Goal: Task Accomplishment & Management: Use online tool/utility

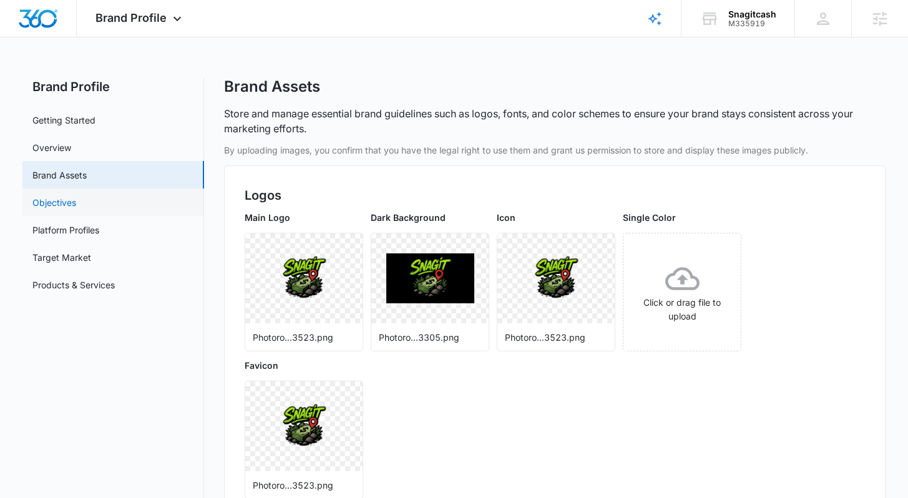
click at [76, 203] on link "Objectives" at bounding box center [54, 202] width 44 height 13
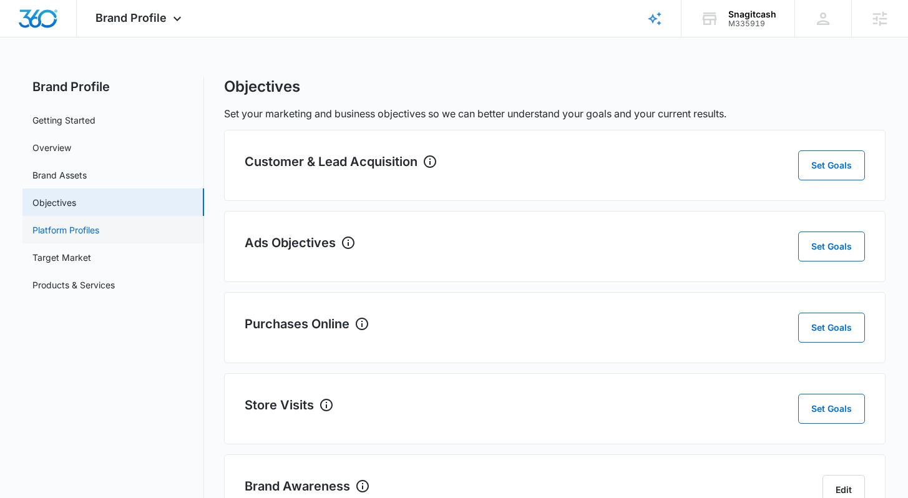
click at [77, 227] on link "Platform Profiles" at bounding box center [65, 229] width 67 height 13
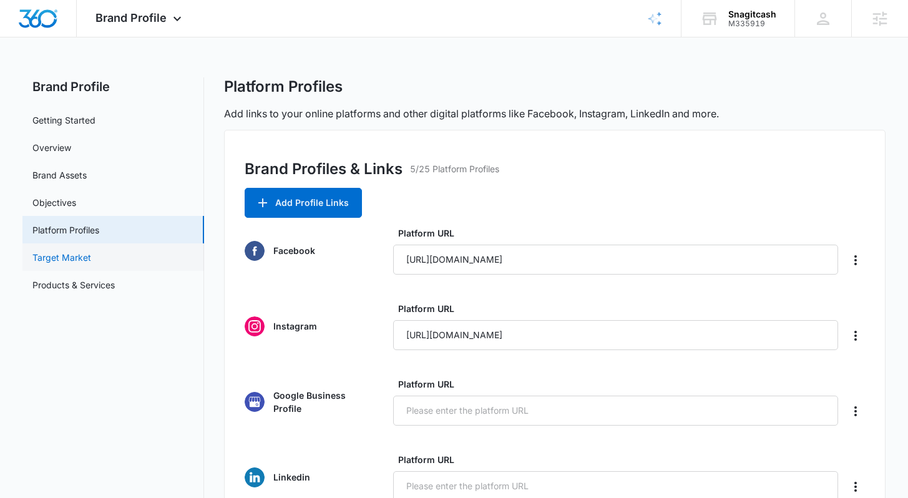
click at [70, 255] on link "Target Market" at bounding box center [61, 257] width 59 height 13
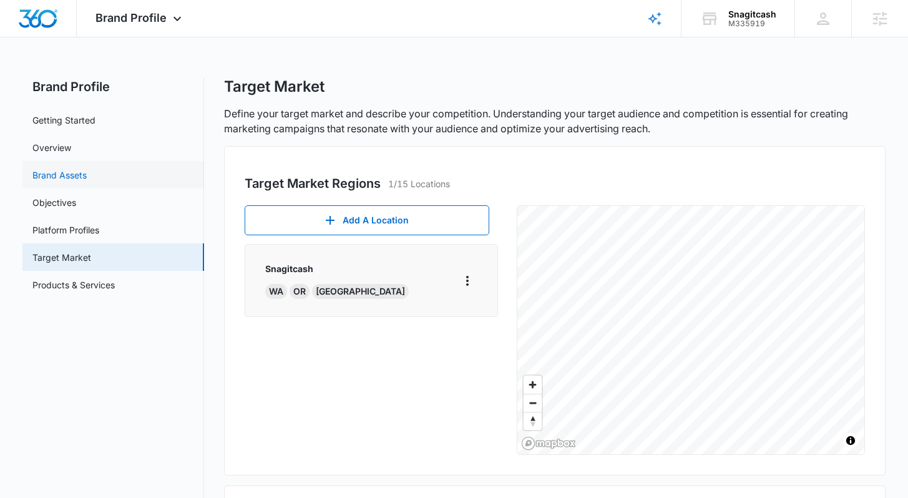
click at [74, 179] on link "Brand Assets" at bounding box center [59, 175] width 54 height 13
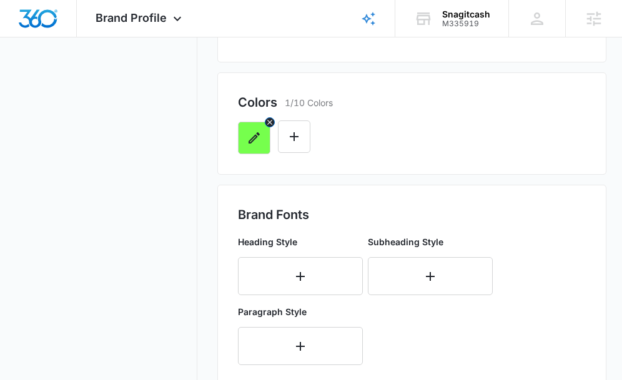
scroll to position [440, 0]
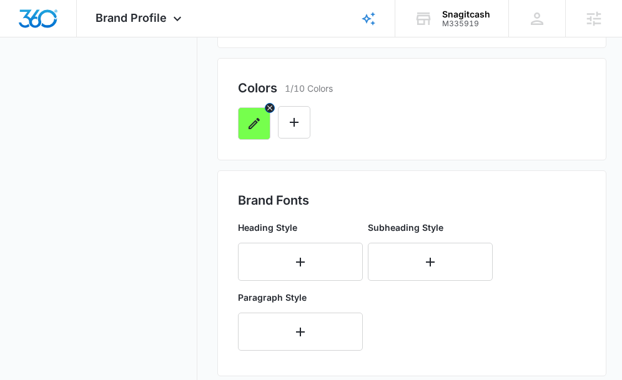
click at [253, 123] on icon "button" at bounding box center [253, 123] width 11 height 11
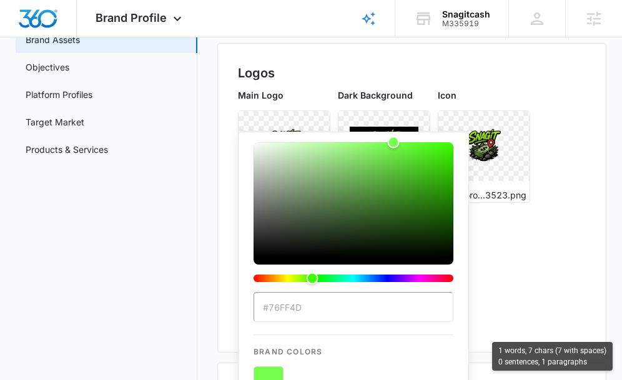
scroll to position [172, 0]
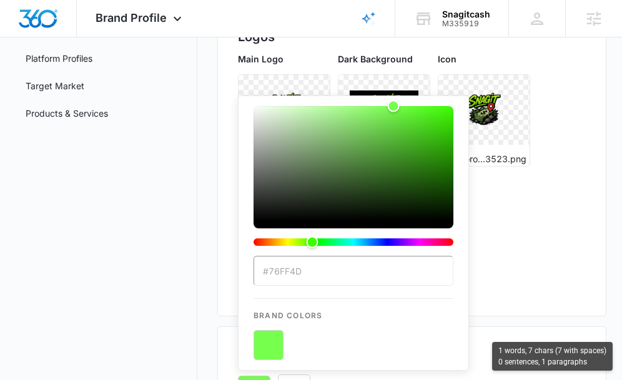
click at [580, 182] on div "Main Logo Photoro...3523.png Dark Background Photoro...3305.png Icon Photoro...…" at bounding box center [412, 173] width 348 height 243
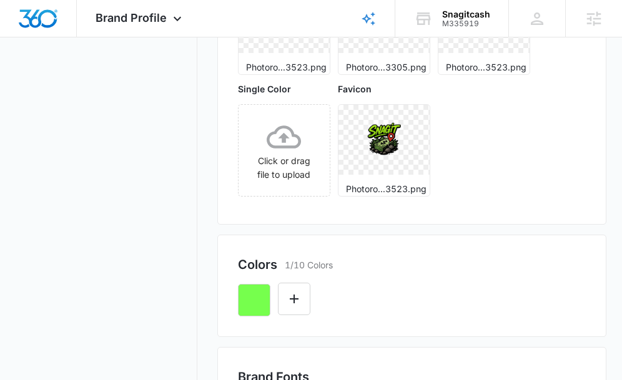
scroll to position [326, 0]
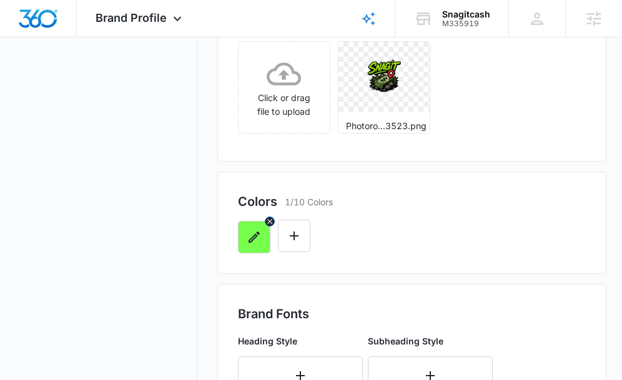
click at [252, 233] on icon "button" at bounding box center [254, 237] width 15 height 15
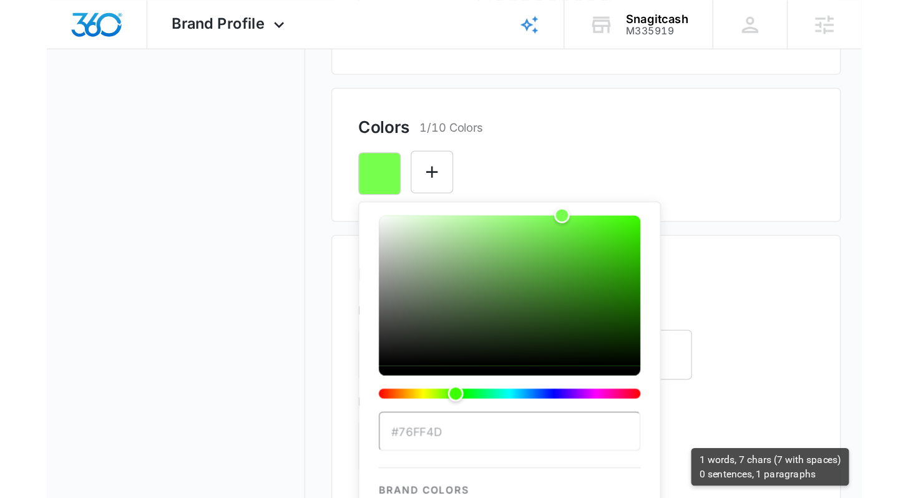
scroll to position [432, 0]
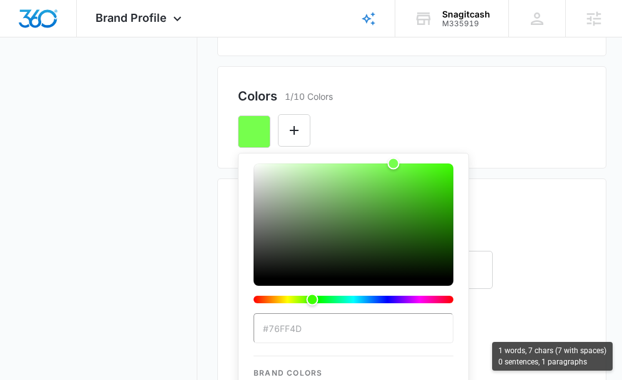
click at [307, 331] on input "#76FF4D" at bounding box center [353, 328] width 200 height 30
drag, startPoint x: 270, startPoint y: 328, endPoint x: 309, endPoint y: 330, distance: 38.7
click at [309, 330] on input "#76FF4D" at bounding box center [353, 328] width 200 height 30
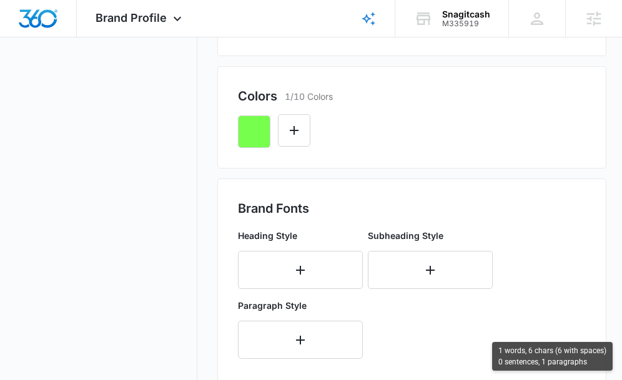
click at [577, 161] on div "Colors 1/10 Colors" at bounding box center [411, 117] width 389 height 102
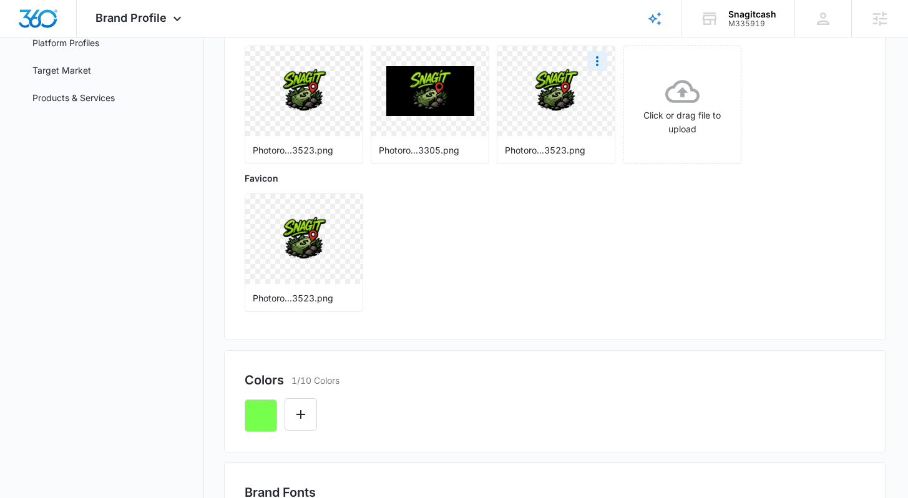
scroll to position [164, 0]
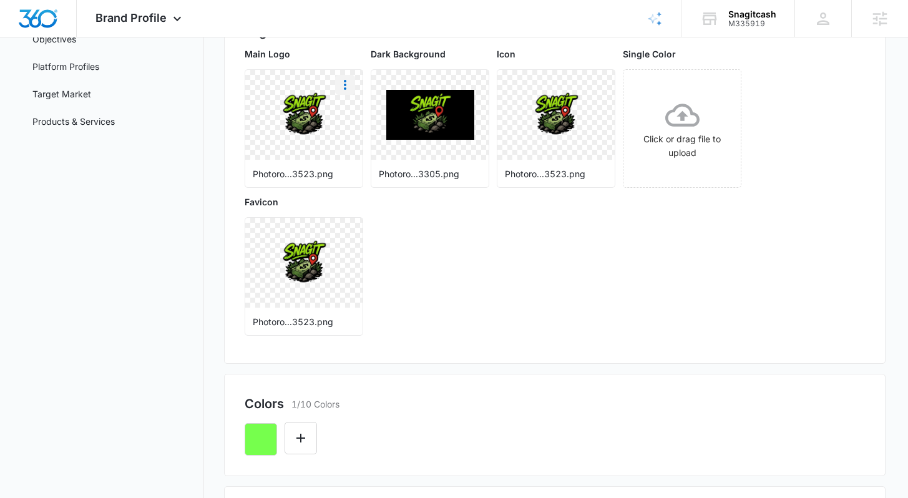
click at [344, 91] on icon "More" at bounding box center [345, 84] width 15 height 15
click at [358, 119] on div "Download" at bounding box center [371, 119] width 41 height 9
click at [267, 436] on icon "button" at bounding box center [260, 439] width 11 height 11
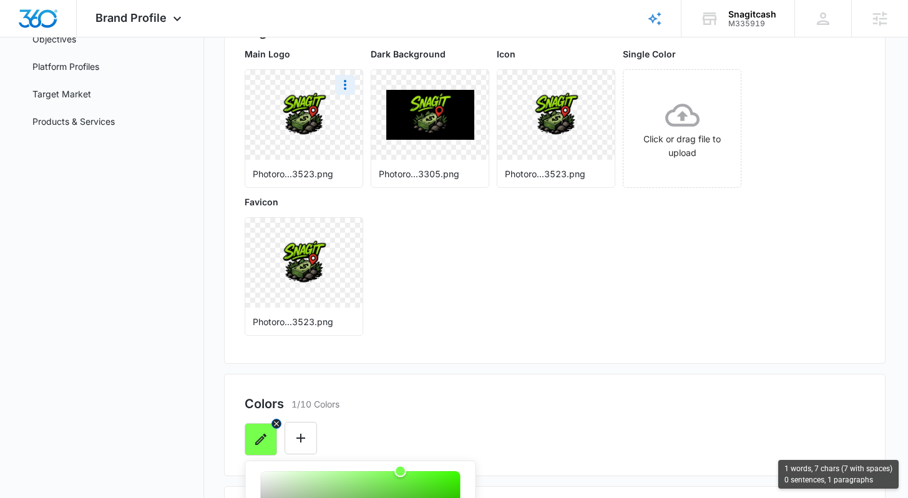
scroll to position [476, 0]
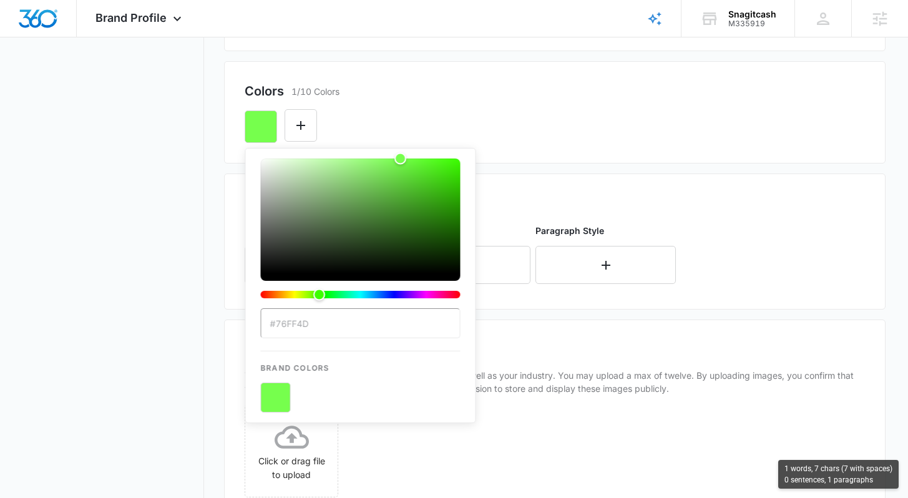
click at [291, 323] on input "#76FF4D" at bounding box center [361, 323] width 200 height 30
drag, startPoint x: 280, startPoint y: 323, endPoint x: 300, endPoint y: 323, distance: 20.0
click at [300, 323] on input "#76FF4D" at bounding box center [361, 323] width 200 height 30
click at [310, 325] on input "#76FF4D" at bounding box center [361, 323] width 200 height 30
drag, startPoint x: 310, startPoint y: 326, endPoint x: 277, endPoint y: 325, distance: 33.1
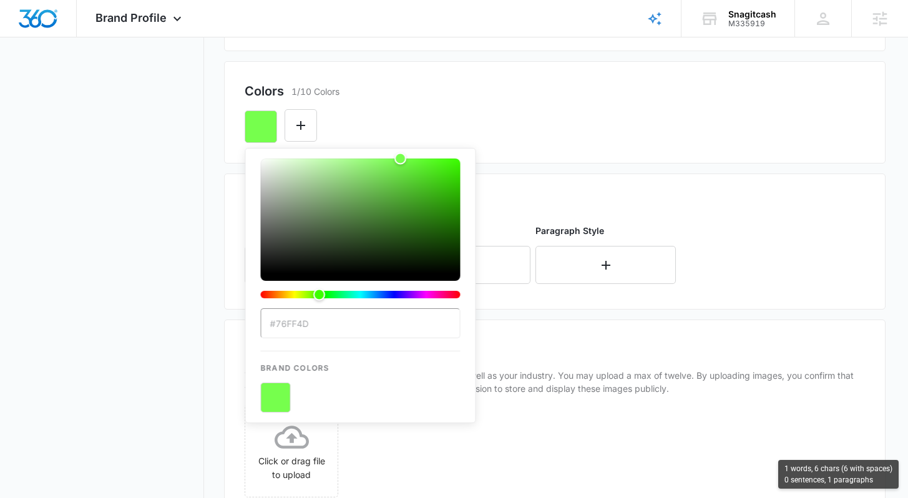
click at [277, 325] on input "#76FF4D" at bounding box center [361, 323] width 200 height 30
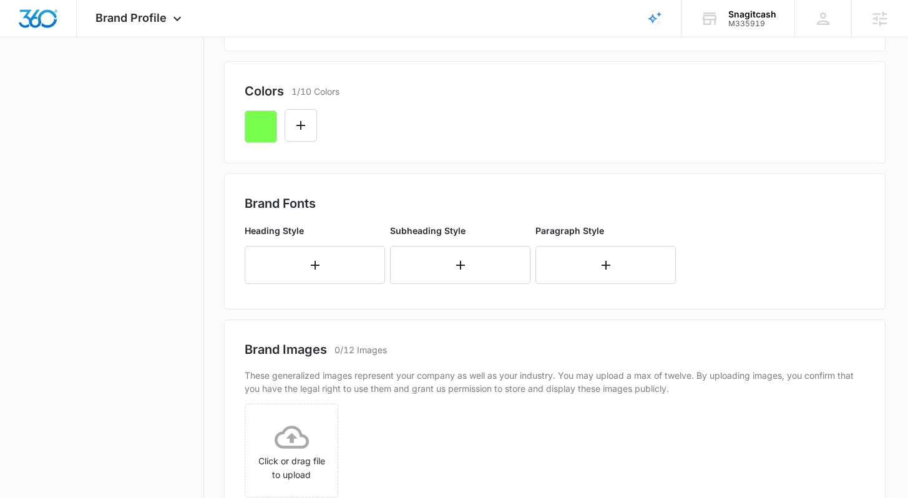
drag, startPoint x: 1, startPoint y: 312, endPoint x: 18, endPoint y: 315, distance: 17.8
click at [1, 312] on main "Brand Profile Getting Started Overview Brand Assets Objectives Platform Profile…" at bounding box center [454, 134] width 908 height 1067
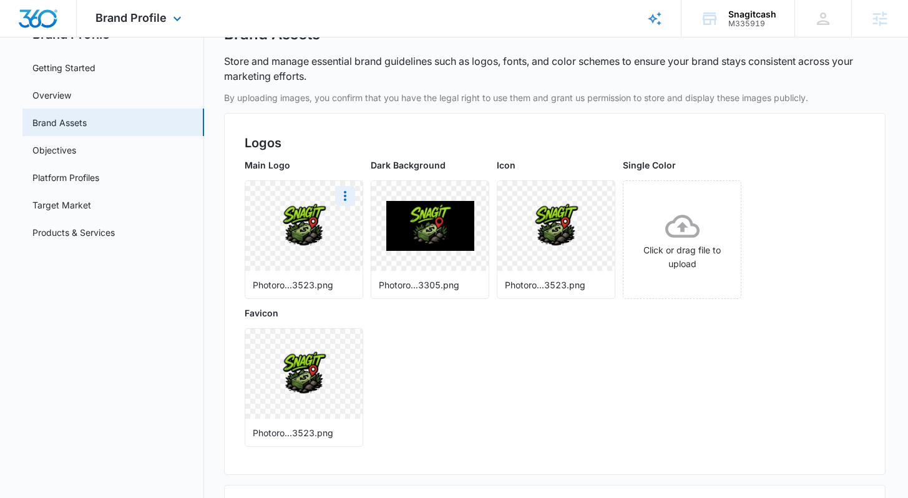
click at [150, 26] on div "Brand Profile Apps Reputation Websites Forms CRM Email Social Shop Content Ads …" at bounding box center [140, 18] width 127 height 37
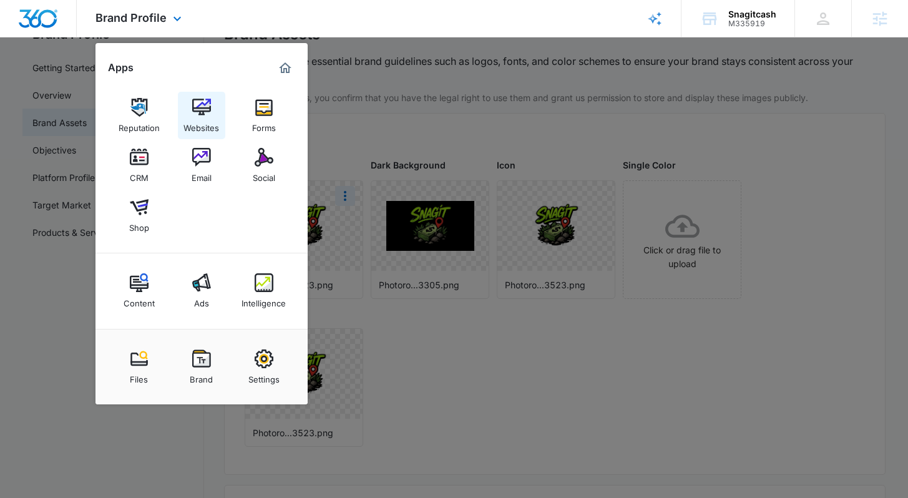
click at [197, 116] on img at bounding box center [201, 107] width 19 height 19
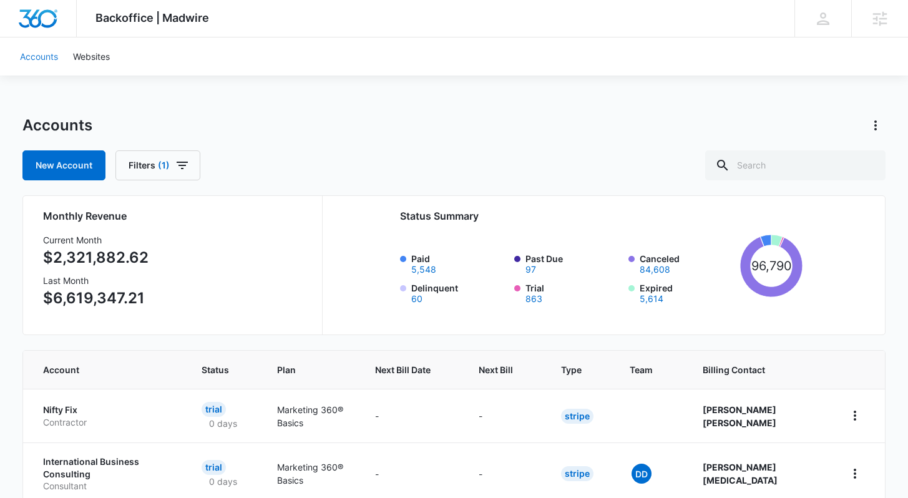
click at [37, 65] on link "Accounts" at bounding box center [38, 56] width 53 height 38
click at [643, 172] on input "text" at bounding box center [795, 165] width 180 height 30
paste input "M335919"
type input "M335919"
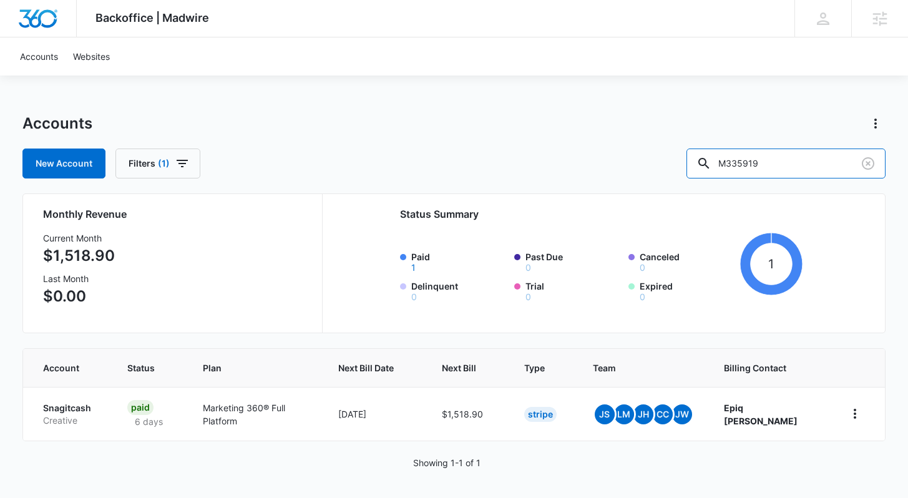
scroll to position [3, 0]
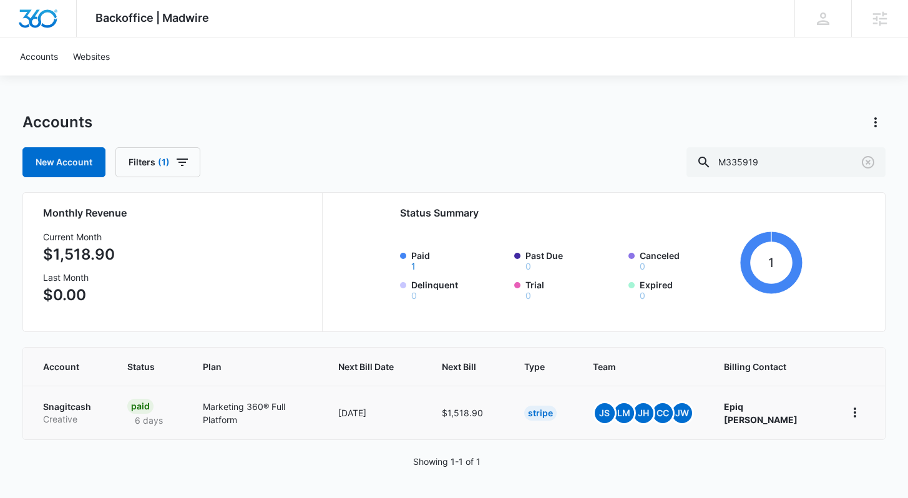
click at [69, 406] on p "Snagitcash" at bounding box center [70, 407] width 54 height 12
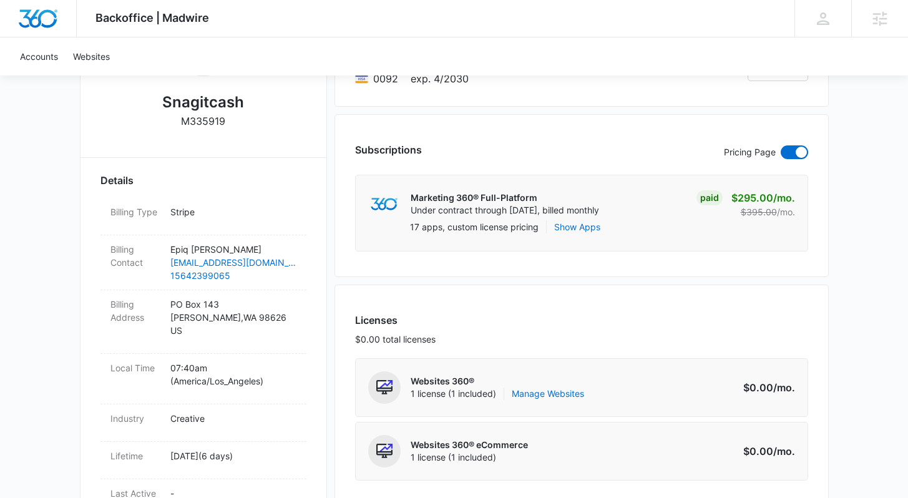
scroll to position [297, 0]
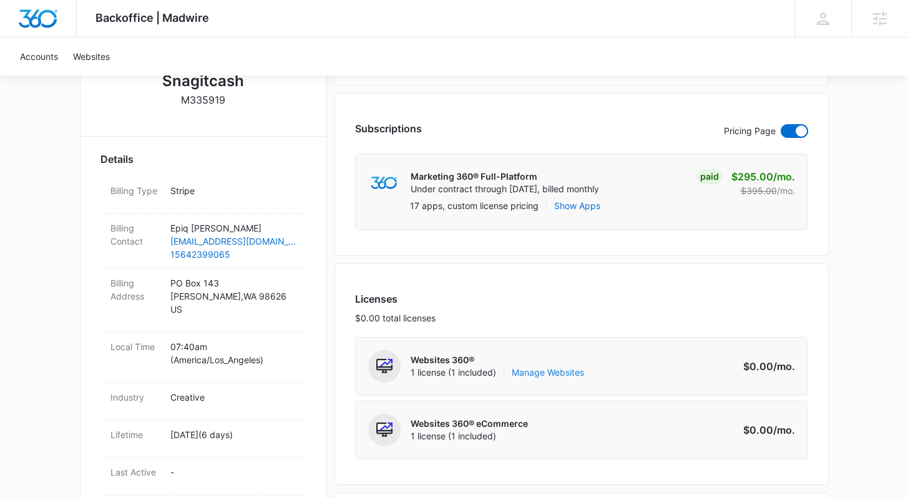
click at [566, 371] on link "Manage Websites" at bounding box center [548, 372] width 72 height 12
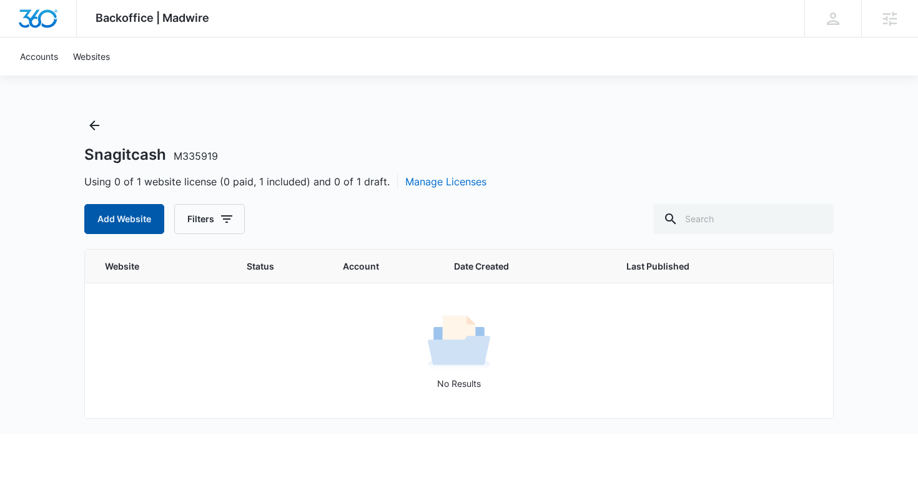
click at [114, 218] on button "Add Website" at bounding box center [124, 219] width 80 height 30
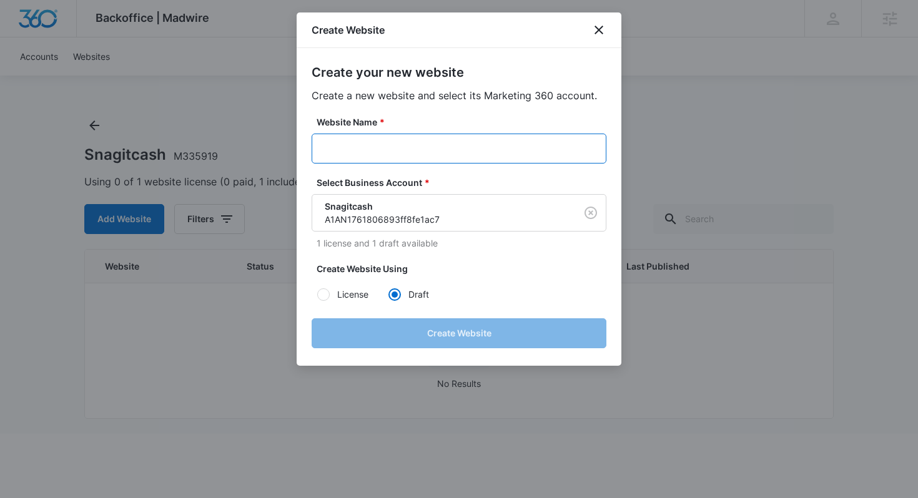
click at [394, 152] on input "Website Name *" at bounding box center [459, 149] width 295 height 30
paste input "M335919 - Snagitcash"
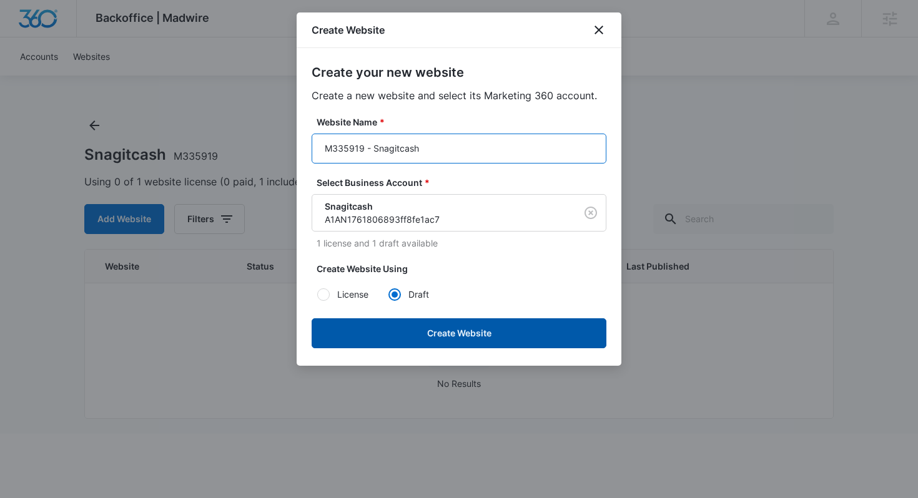
type input "M335919 - Snagitcash"
click at [488, 330] on button "Create Website" at bounding box center [459, 333] width 295 height 30
